Goal: Find specific page/section: Find specific page/section

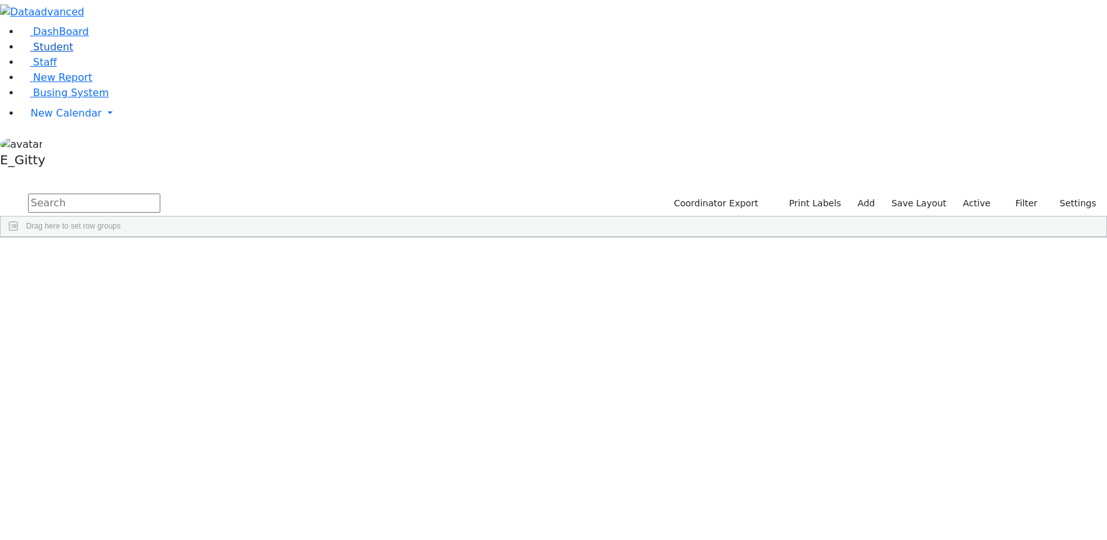
scroll to position [347, 0]
click at [160, 193] on input "text" at bounding box center [94, 202] width 132 height 19
type input "ac"
click at [75, 257] on div "5659" at bounding box center [38, 265] width 74 height 17
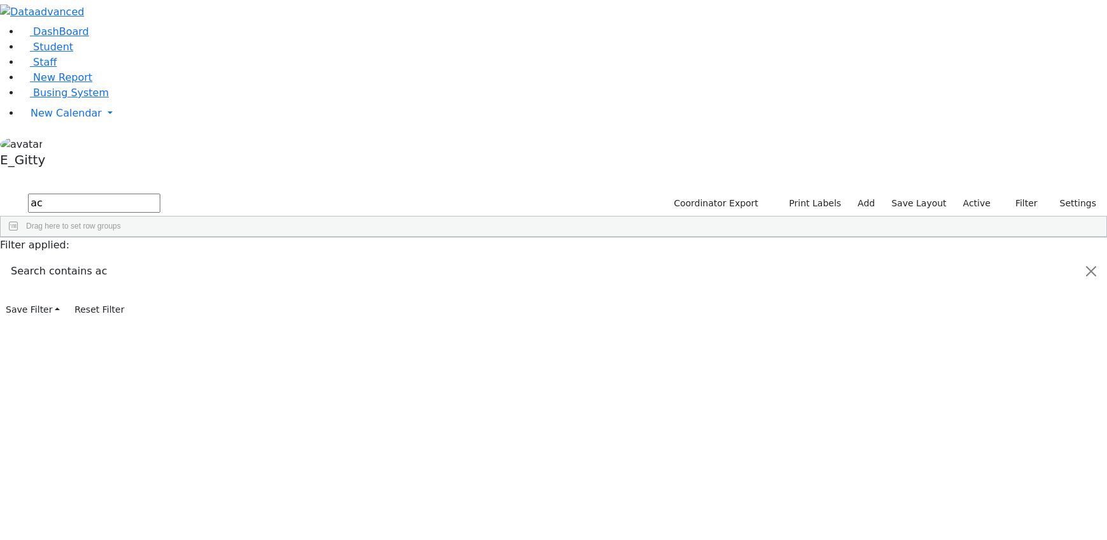
click at [146, 257] on div "Ackerman" at bounding box center [110, 265] width 71 height 17
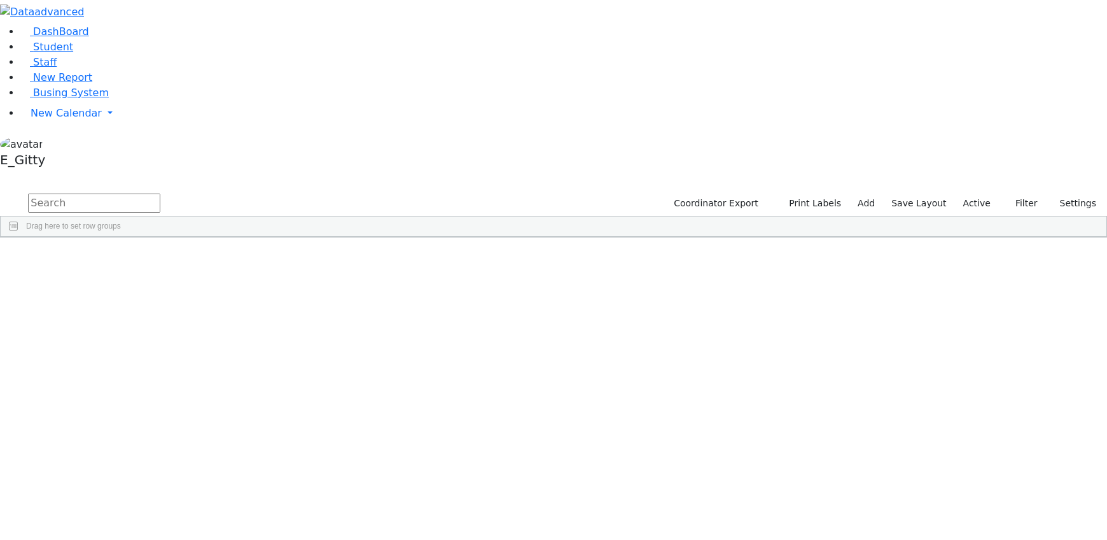
scroll to position [578, 0]
click at [99, 101] on li "Busing System" at bounding box center [563, 92] width 1087 height 15
click at [95, 99] on link "Busing System" at bounding box center [64, 93] width 88 height 12
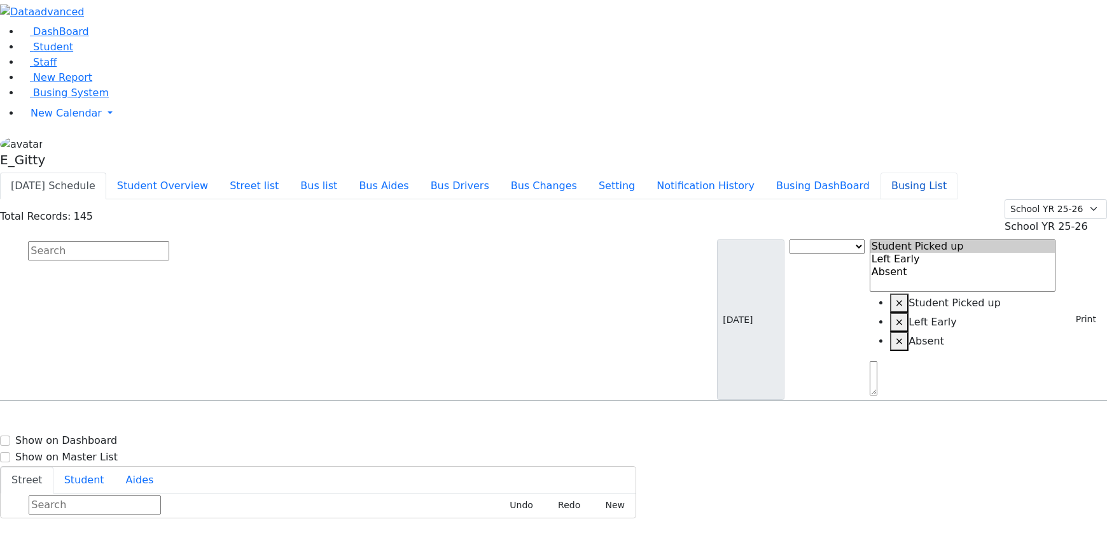
click at [958, 172] on button "Busing List" at bounding box center [919, 185] width 77 height 27
drag, startPoint x: 223, startPoint y: 39, endPoint x: 163, endPoint y: 58, distance: 63.4
click at [165, 172] on div "Today's Schedule Student Overview Street list Bus list Bus Aides Bus Drivers Bu…" at bounding box center [553, 344] width 1107 height 345
click at [106, 172] on button "Today's Schedule" at bounding box center [53, 185] width 106 height 27
click at [108, 55] on li "Student" at bounding box center [563, 46] width 1087 height 15
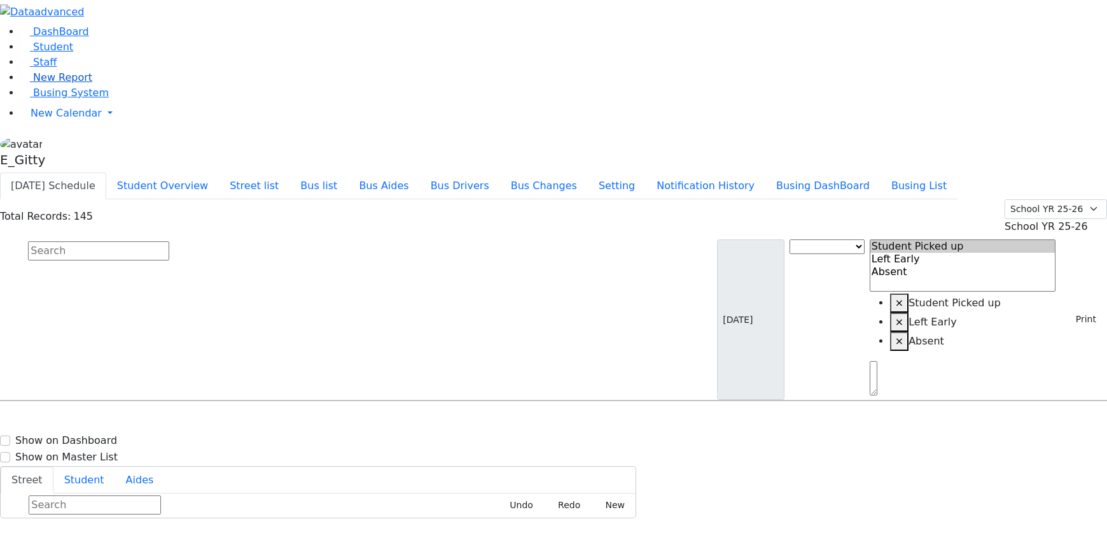
click at [36, 83] on span "New Report" at bounding box center [62, 77] width 59 height 12
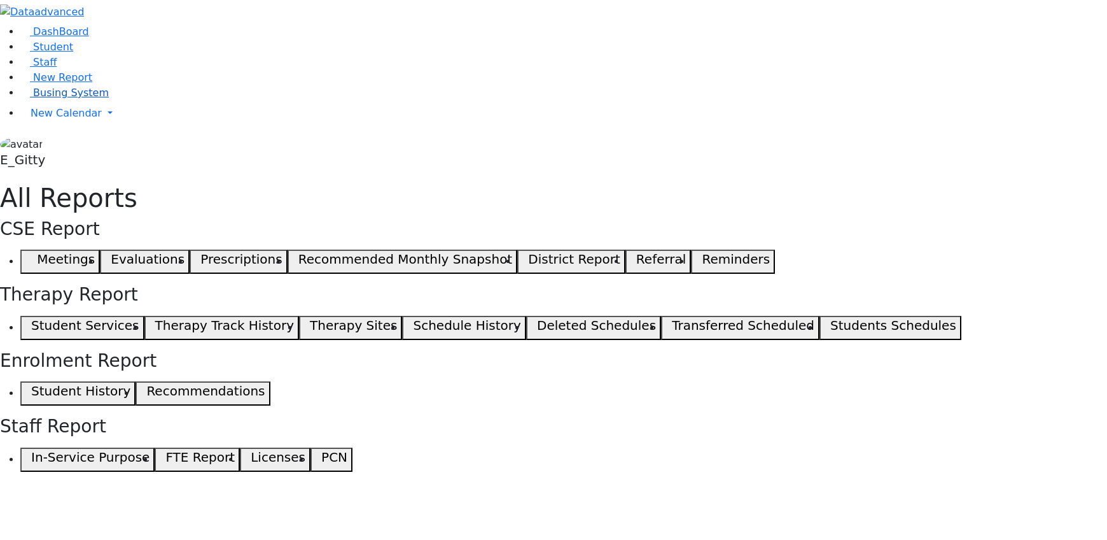
click at [38, 99] on link "Busing System" at bounding box center [64, 93] width 88 height 12
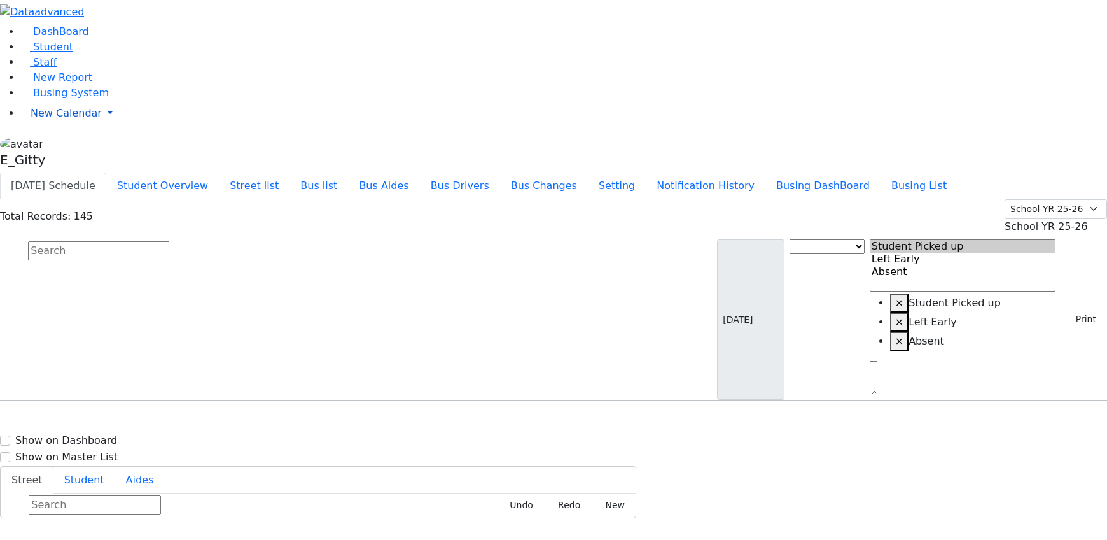
click at [103, 126] on link "New Calendar" at bounding box center [563, 113] width 1087 height 25
click at [53, 172] on aside "DashBoard Student Staff New Report Busing System" at bounding box center [553, 86] width 1107 height 172
click at [219, 172] on button "Student Overview" at bounding box center [162, 185] width 113 height 27
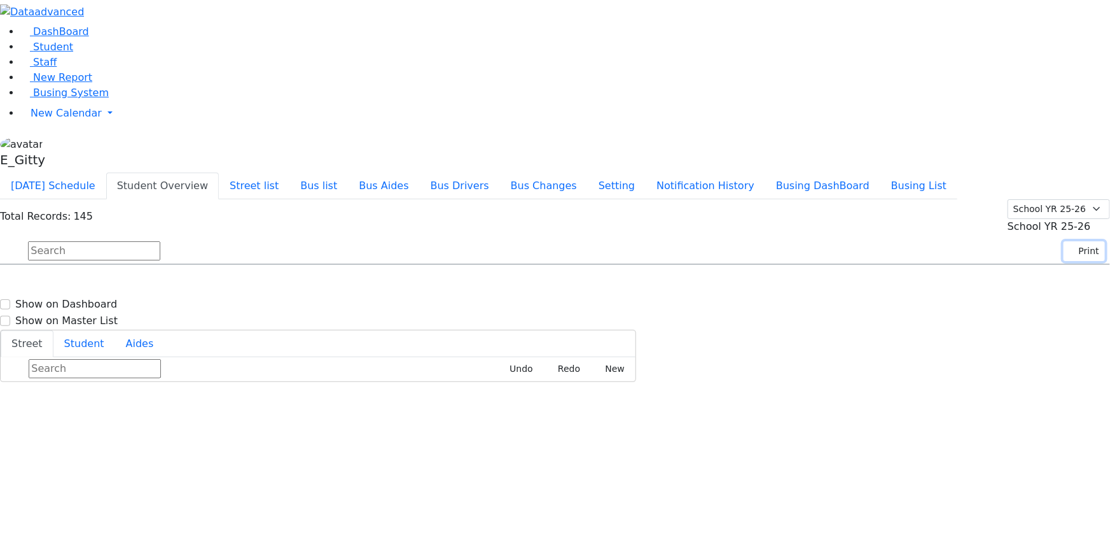
drag, startPoint x: 1080, startPoint y: 82, endPoint x: 1067, endPoint y: 77, distance: 14.3
click at [1080, 241] on button "Print" at bounding box center [1084, 251] width 41 height 20
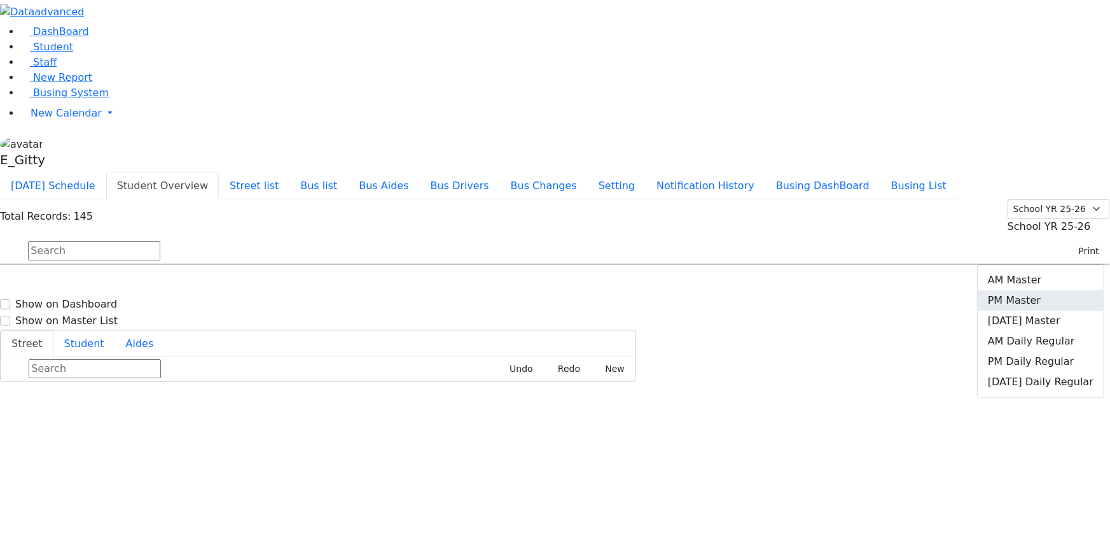
click at [1037, 290] on link "PM Master" at bounding box center [1041, 300] width 126 height 20
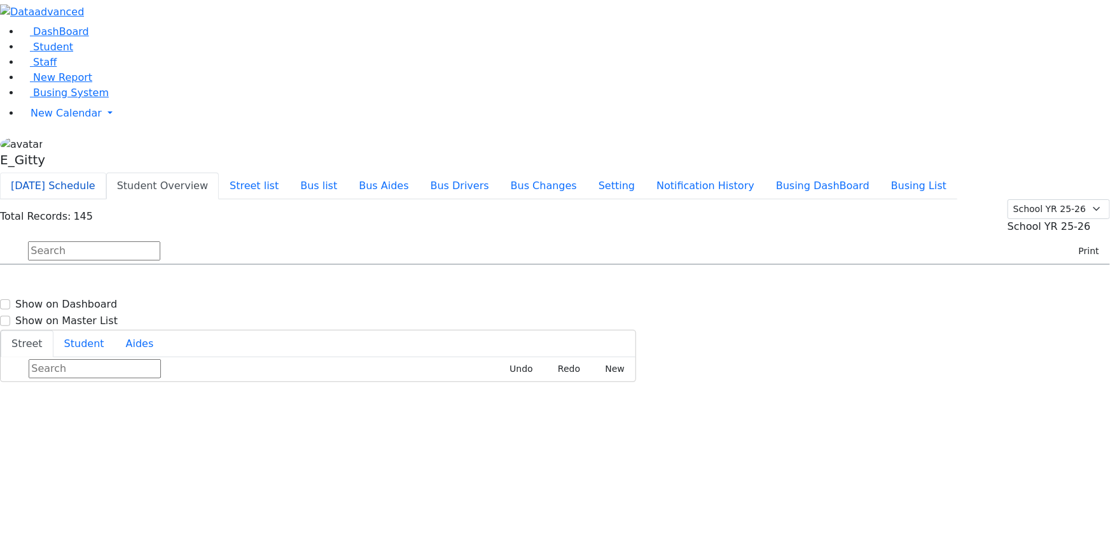
click at [106, 172] on button "[DATE] Schedule" at bounding box center [53, 185] width 106 height 27
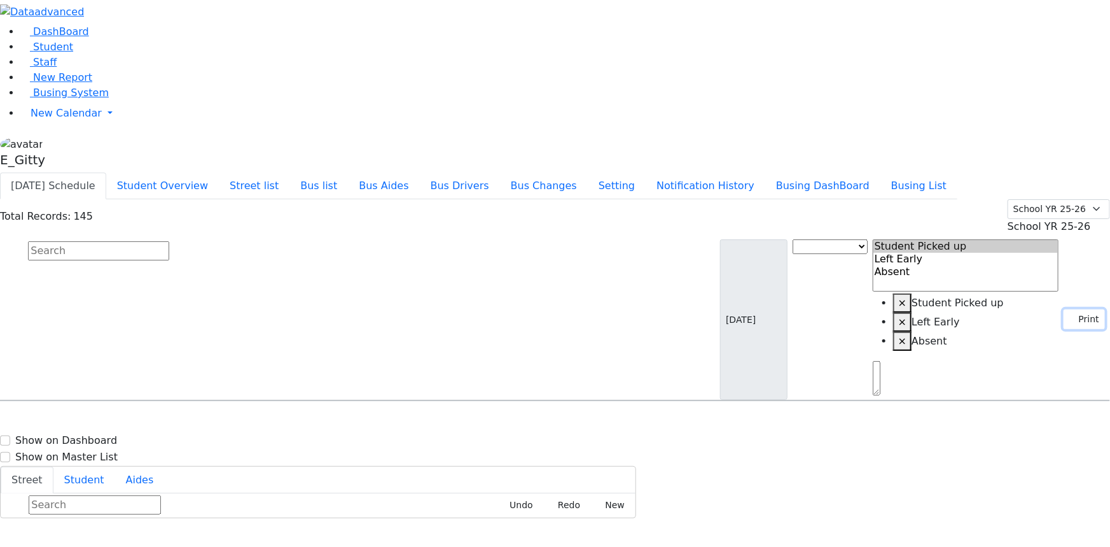
click at [1083, 309] on button "Print" at bounding box center [1084, 319] width 41 height 20
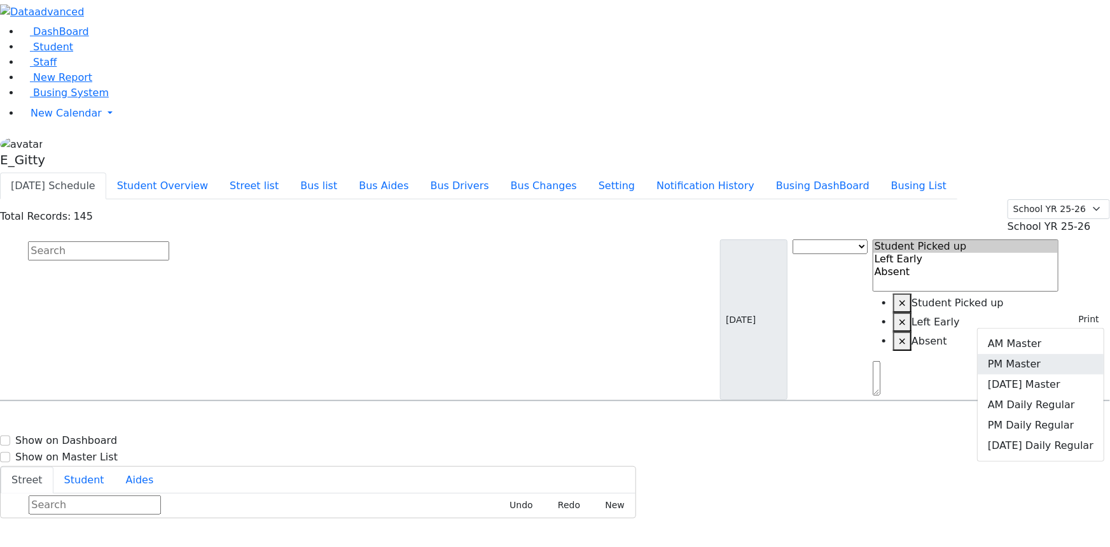
click at [1062, 354] on link "PM Master" at bounding box center [1041, 364] width 126 height 20
